Goal: Navigation & Orientation: Find specific page/section

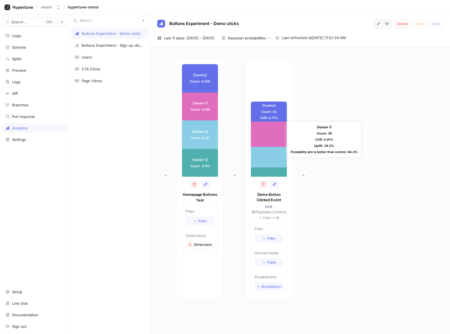
click at [346, 124] on div "[Variant 1] Count: 38 CVR: 0.91% Uplift: 28.0% Probability arm is better than c…" at bounding box center [324, 140] width 75 height 36
click at [328, 107] on div "[Control] Count: 4,230 [Control] Count: 4,230 [Variant 1] Count: 4,186 [Variant…" at bounding box center [300, 180] width 291 height 244
click at [115, 46] on div "Buttons Experiment - Sign up clicks" at bounding box center [112, 45] width 61 height 5
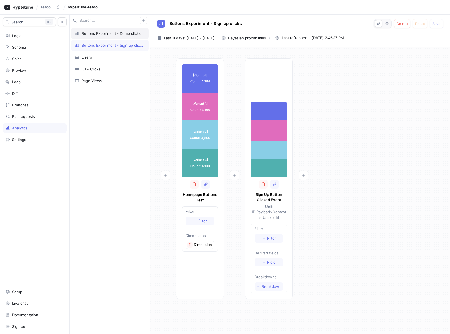
click at [91, 29] on div "Buttons Experiment - Demo clicks" at bounding box center [110, 33] width 78 height 11
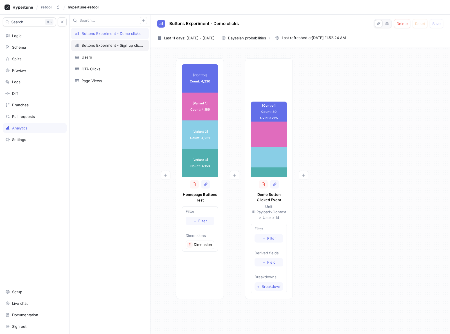
click at [112, 42] on div "Buttons Experiment - Sign up clicks" at bounding box center [110, 45] width 78 height 11
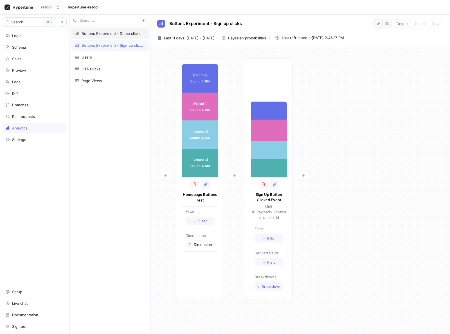
click at [98, 35] on div "Buttons Experiment - Demo clicks" at bounding box center [111, 33] width 59 height 5
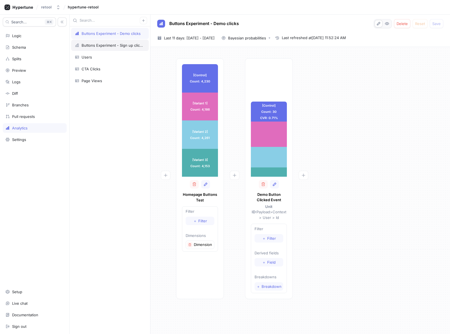
click at [100, 49] on div "Buttons Experiment - Sign up clicks" at bounding box center [110, 45] width 78 height 11
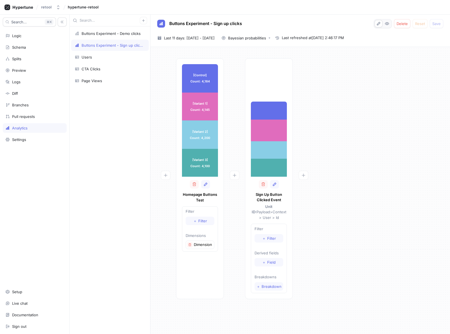
click at [377, 127] on div "[Control] Count: 4,184 [Control] Count: 4,184 [Variant 1] Count: 4,145 [Variant…" at bounding box center [300, 180] width 291 height 244
click at [109, 37] on div "Buttons Experiment - Demo clicks" at bounding box center [110, 33] width 78 height 11
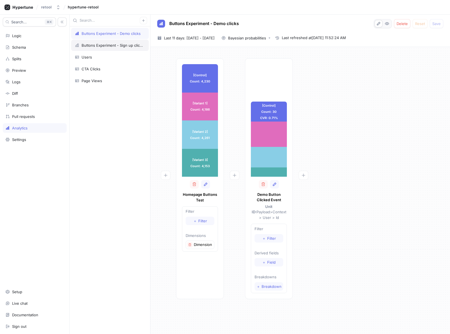
click at [109, 41] on div "Buttons Experiment - Sign up clicks" at bounding box center [110, 45] width 78 height 11
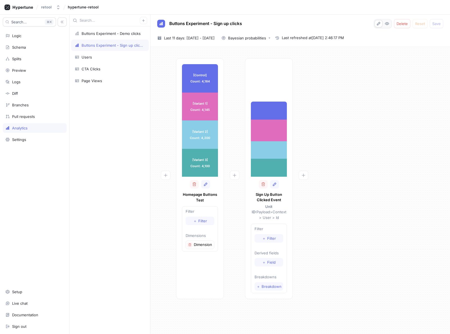
click at [390, 129] on div "[Control] Count: 4,184 [Control] Count: 4,184 [Variant 1] Count: 4,145 [Variant…" at bounding box center [300, 180] width 291 height 244
click at [392, 119] on div "[Control] Count: 4,184 [Control] Count: 4,184 [Variant 1] Count: 4,145 [Variant…" at bounding box center [300, 180] width 291 height 244
click at [350, 132] on div "[Control] Count: 4,231 [Control] Count: 4,231 [Variant 1] Count: 4,187 [Variant…" at bounding box center [300, 180] width 291 height 244
click at [362, 162] on div "[Control] Count: 4,231 [Control] Count: 4,231 [Variant 1] Count: 4,187 [Variant…" at bounding box center [300, 180] width 291 height 244
